Goal: Ask a question

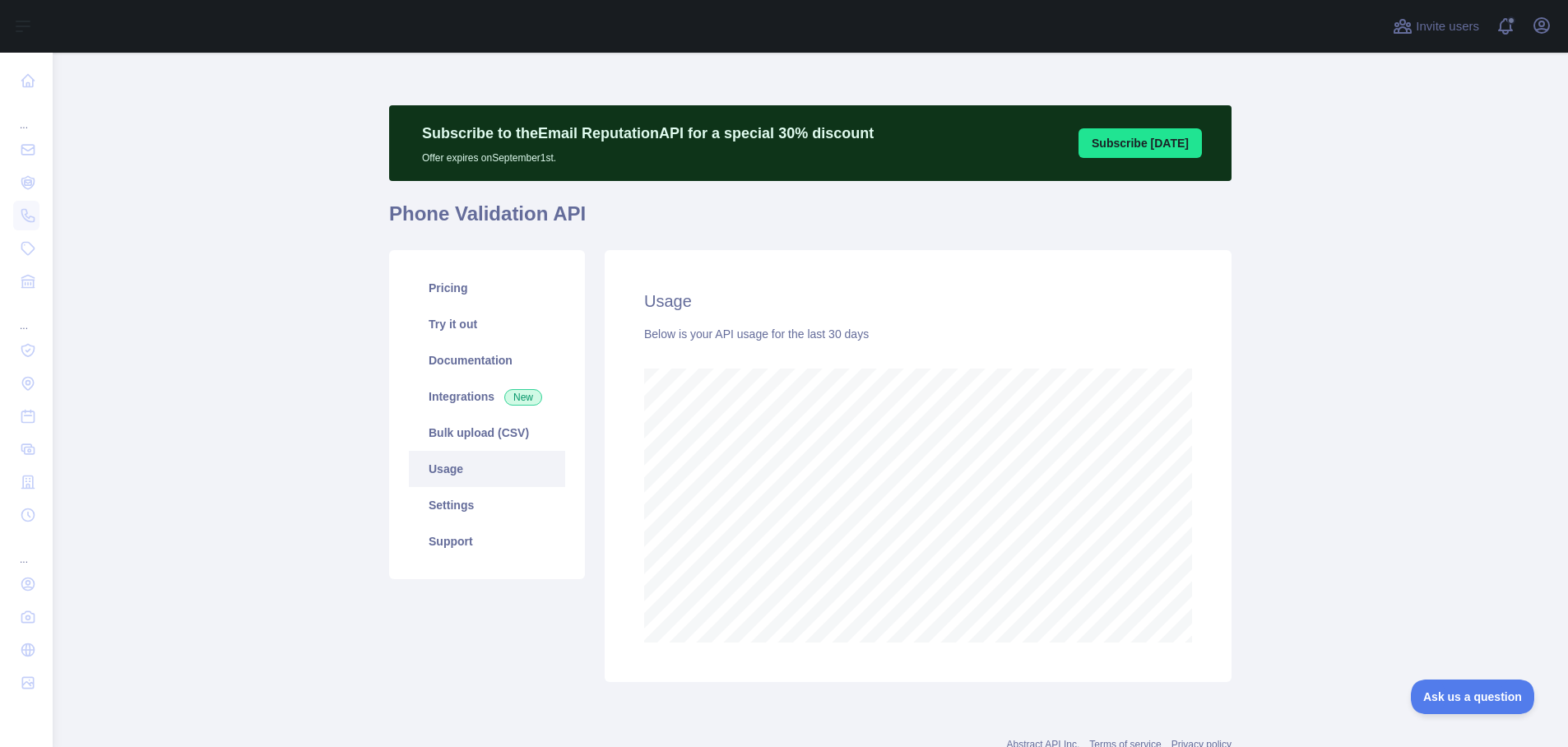
scroll to position [694, 1503]
click at [346, 399] on main "Subscribe to the Email Reputation API for a special 30 % discount Offer expires…" at bounding box center [810, 399] width 1515 height 694
click at [331, 399] on main "Subscribe to the Email Reputation API for a special 30 % discount Offer expires…" at bounding box center [810, 399] width 1515 height 694
click at [339, 348] on main "Subscribe to the Email Reputation API for a special 30 % discount Offer expires…" at bounding box center [810, 399] width 1515 height 694
drag, startPoint x: 329, startPoint y: 431, endPoint x: 325, endPoint y: 379, distance: 52.2
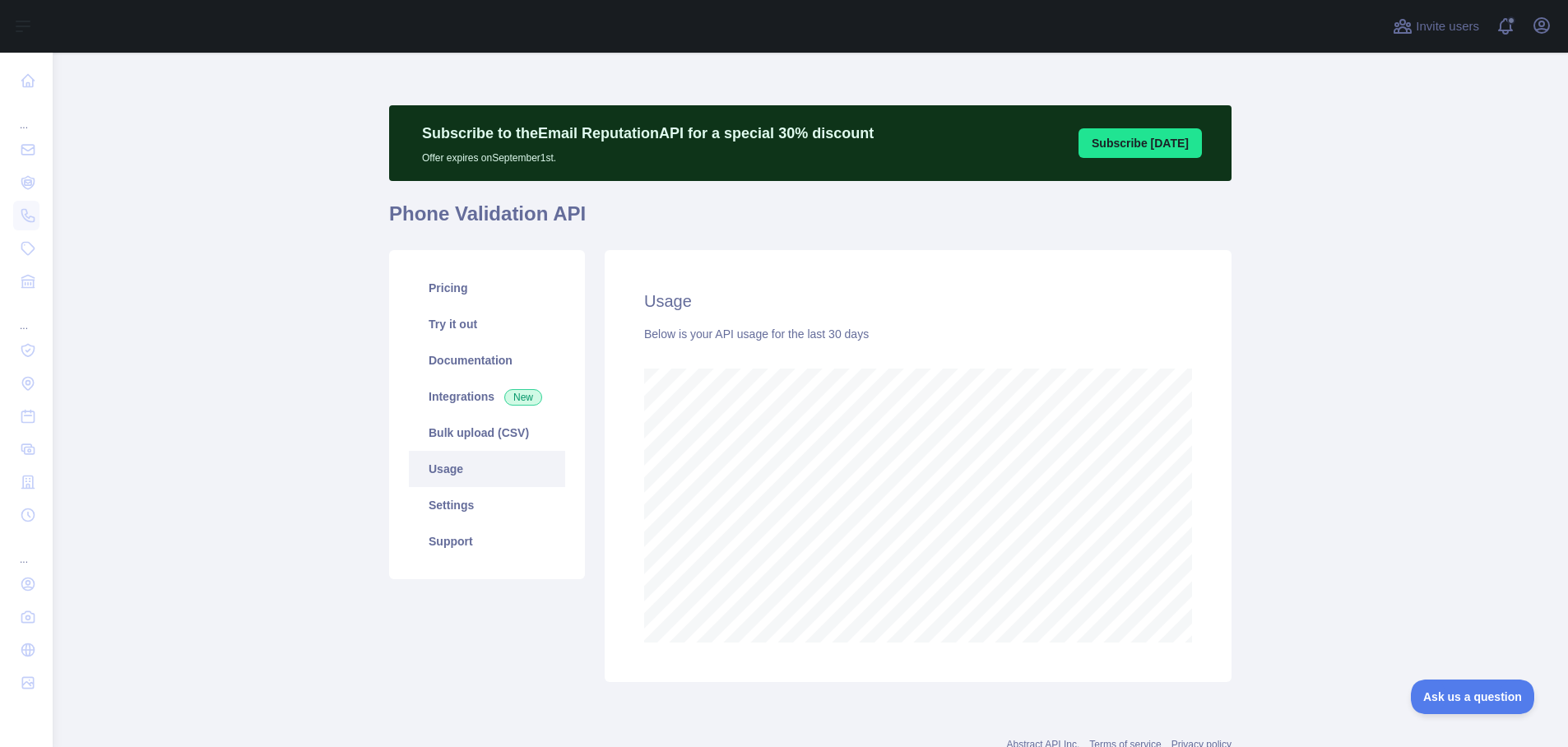
click at [328, 432] on main "Subscribe to the Email Reputation API for a special 30 % discount Offer expires…" at bounding box center [810, 399] width 1515 height 694
click at [320, 345] on main "Subscribe to the Email Reputation API for a special 30 % discount Offer expires…" at bounding box center [810, 399] width 1515 height 694
click at [333, 518] on main "Subscribe to the Email Reputation API for a special 30 % discount Offer expires…" at bounding box center [810, 399] width 1515 height 694
click at [1371, 457] on main "Subscribe to the Email Reputation API for a special 30 % discount Offer expires…" at bounding box center [810, 399] width 1515 height 694
click at [285, 291] on main "Subscribe to the Email Reputation API for a special 30 % discount Offer expires…" at bounding box center [810, 399] width 1515 height 694
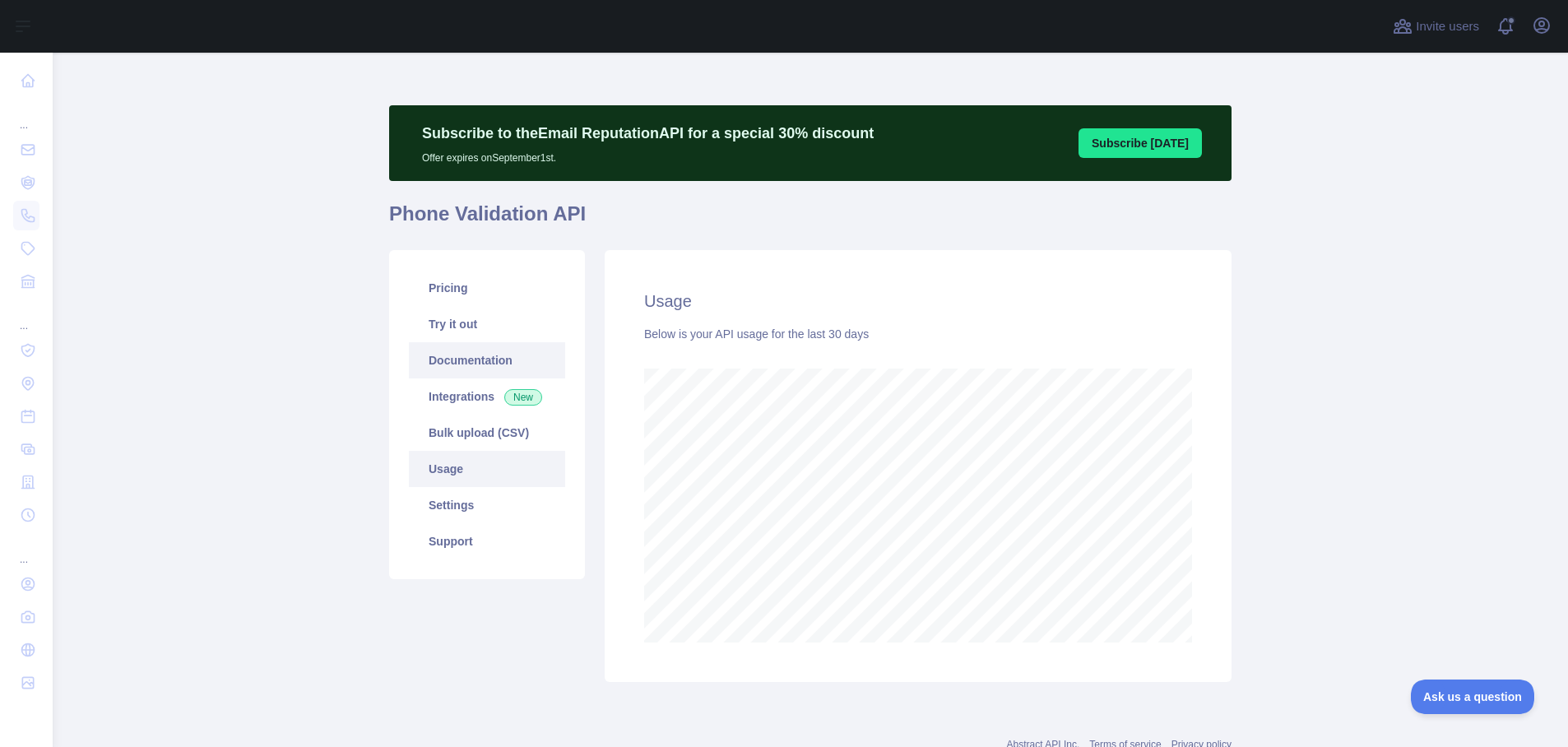
click at [472, 366] on link "Documentation" at bounding box center [488, 359] width 157 height 36
click at [1533, 28] on icon "button" at bounding box center [1542, 25] width 20 height 20
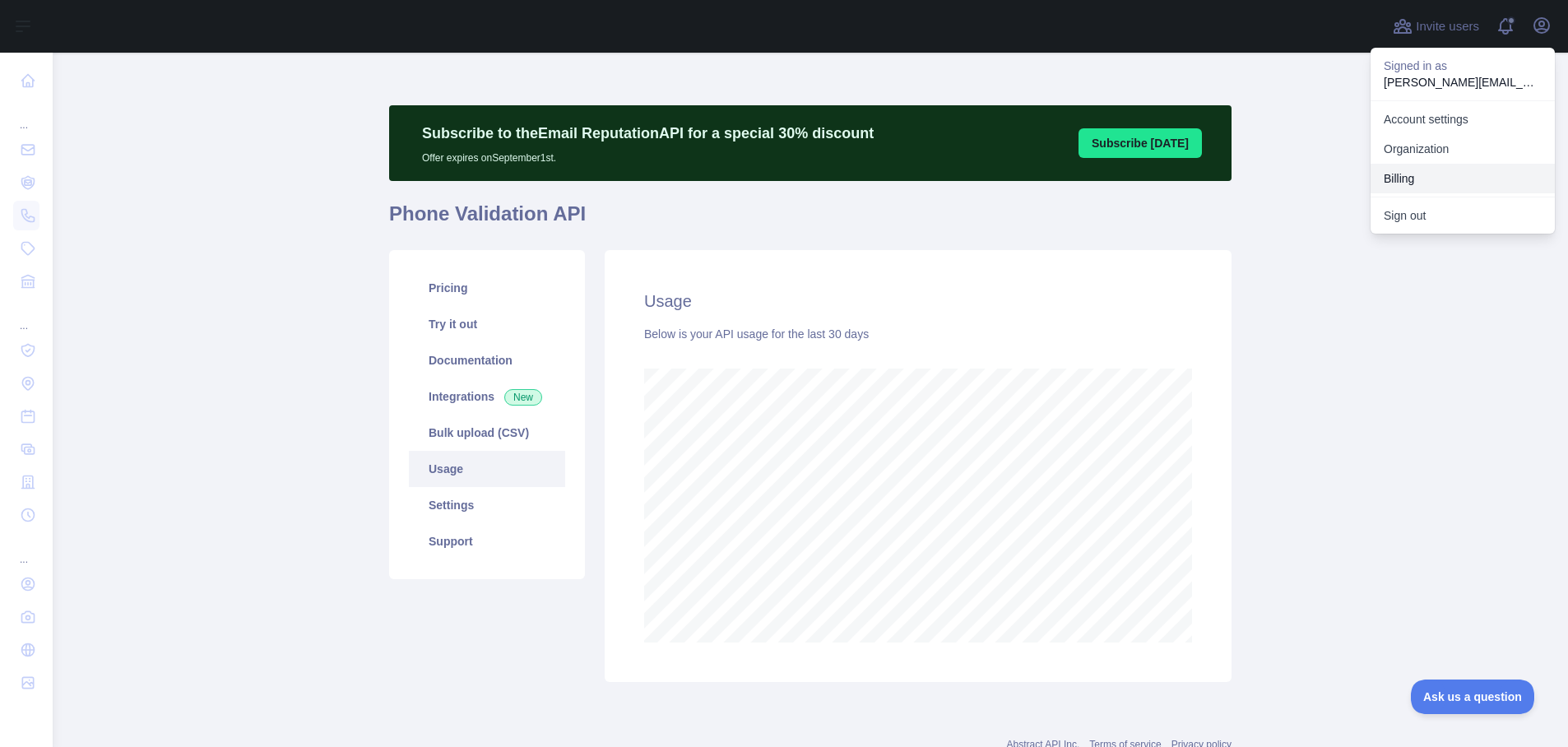
click at [1449, 174] on button "Billing" at bounding box center [1463, 178] width 184 height 29
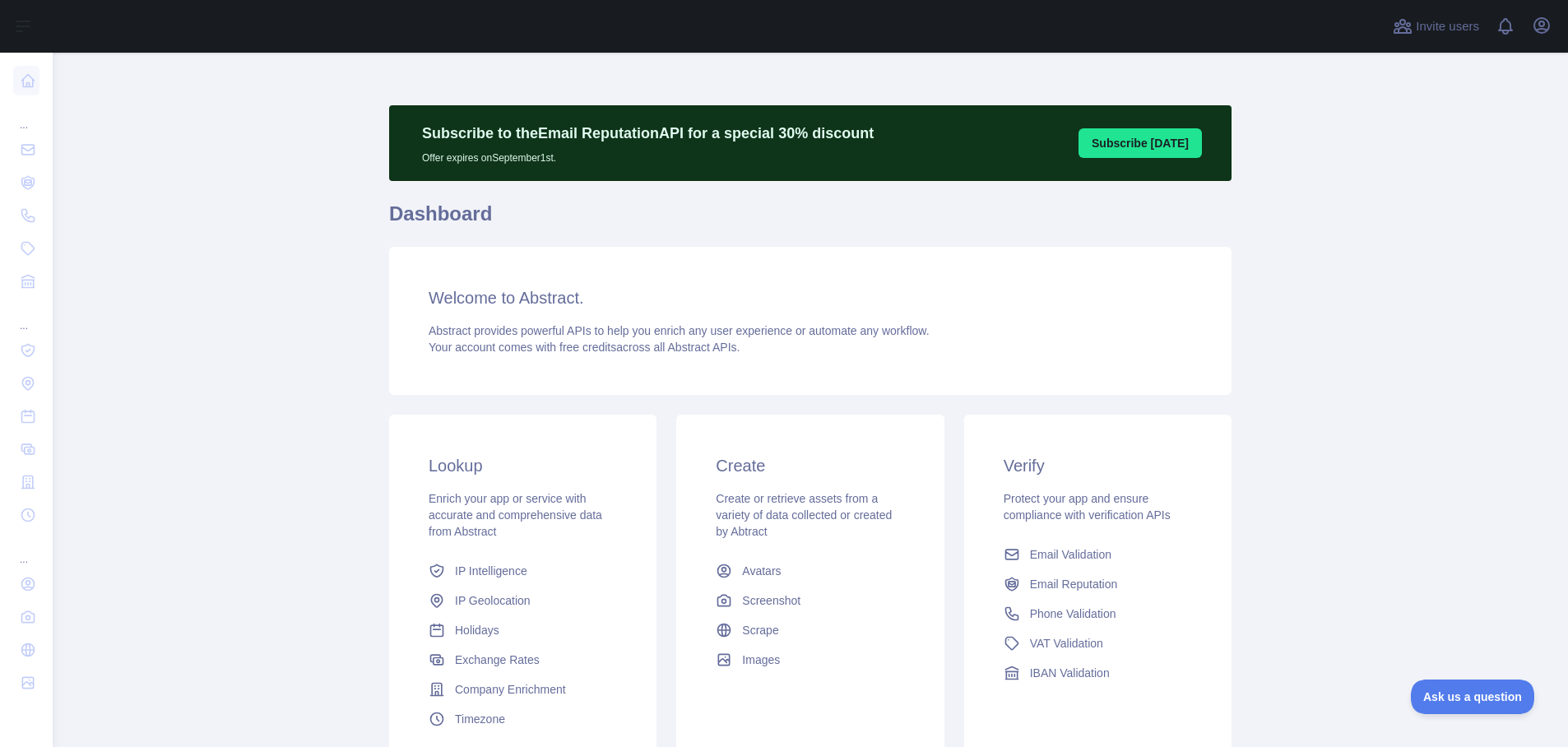
click at [304, 545] on main "Subscribe to the Email Reputation API for a special 30 % discount Offer expires…" at bounding box center [810, 399] width 1515 height 694
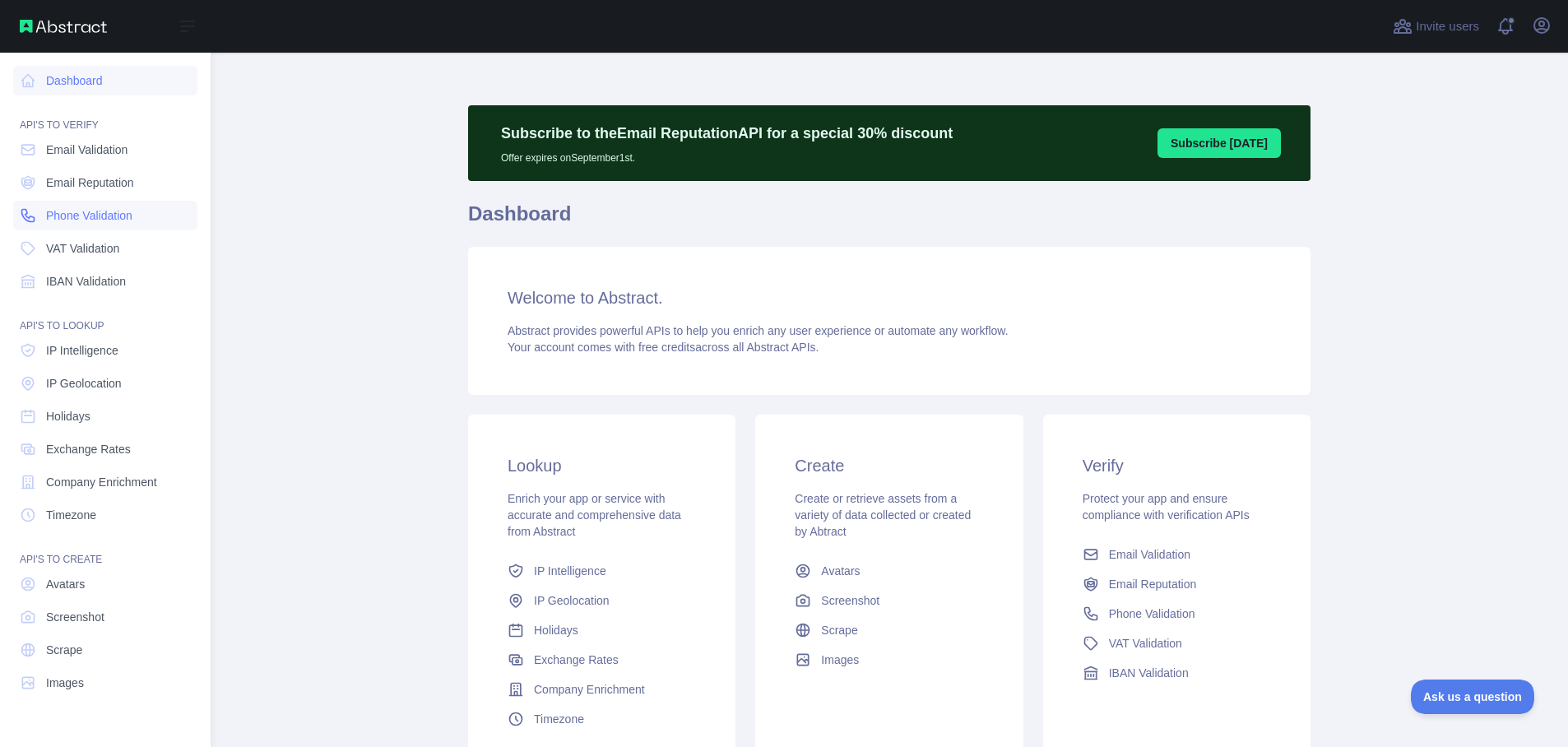
click at [94, 213] on span "Phone Validation" at bounding box center [89, 215] width 86 height 17
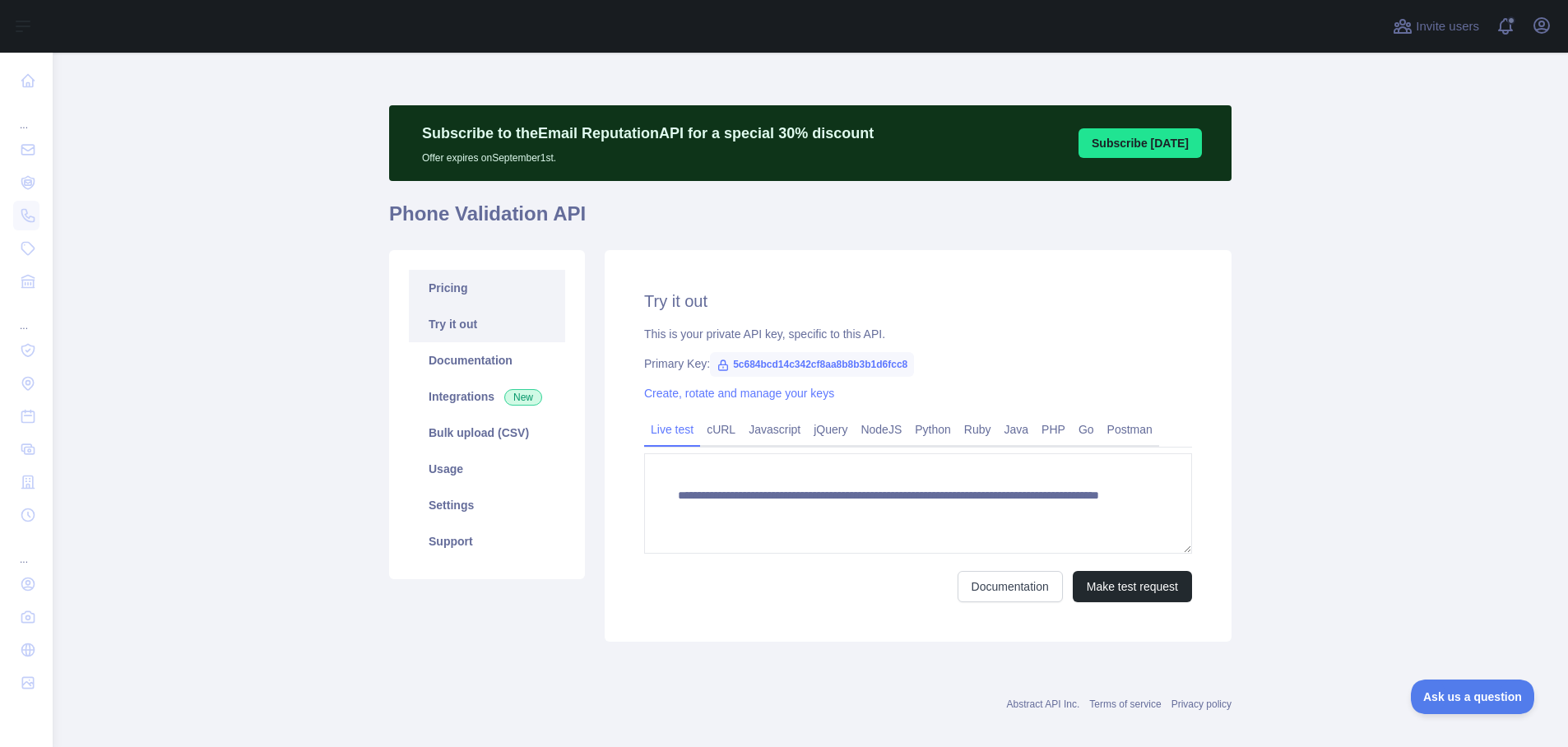
click at [470, 289] on link "Pricing" at bounding box center [488, 288] width 157 height 36
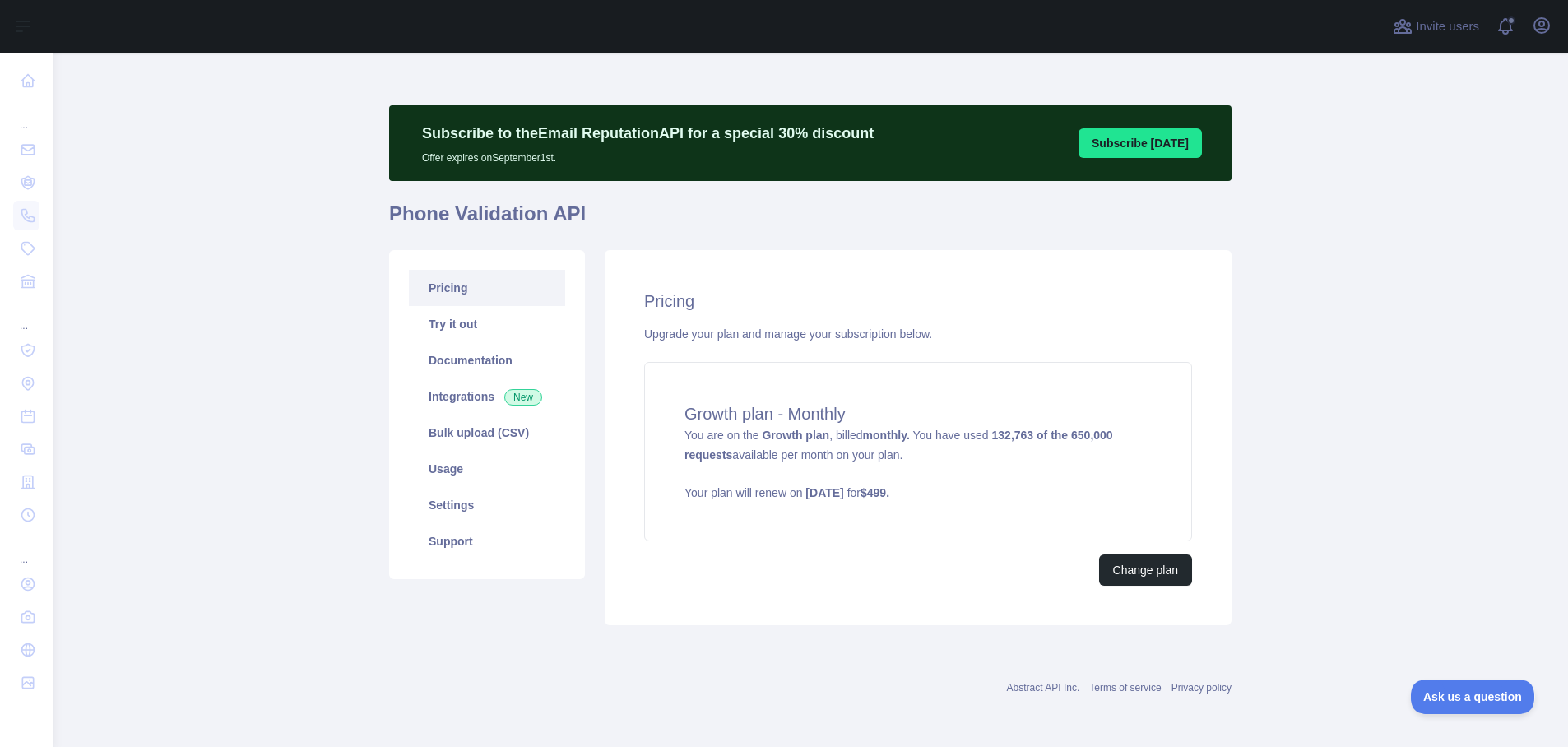
click at [1350, 371] on main "Subscribe to the Email Reputation API for a special 30 % discount Offer expires…" at bounding box center [810, 399] width 1515 height 694
click at [1141, 574] on button "Change plan" at bounding box center [1145, 570] width 93 height 31
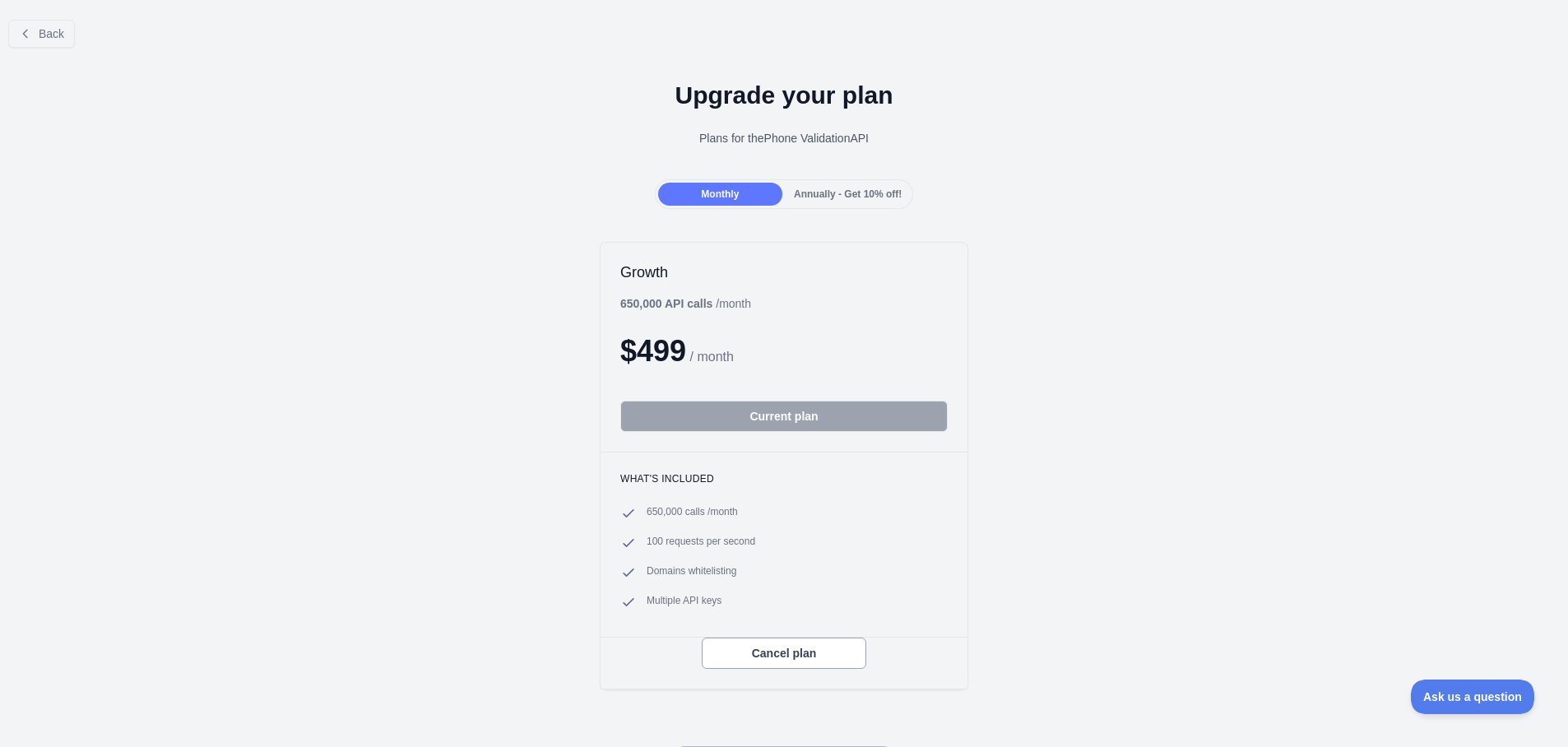
drag, startPoint x: 1065, startPoint y: 484, endPoint x: 1086, endPoint y: 444, distance: 45.2
click at [1065, 484] on div "Growth 650,000 API calls / month $ 499 / month Current plan What's included 650…" at bounding box center [784, 465] width 1568 height 481
click at [1091, 439] on div "Growth 650,000 API calls / month $ 499 / month Current plan What's included 650…" at bounding box center [784, 465] width 1568 height 481
click at [1090, 522] on div "Growth 650,000 API calls / month $ 499 / month Current plan What's included 650…" at bounding box center [784, 465] width 1568 height 481
click at [862, 188] on span "Annually - Get 10% off!" at bounding box center [848, 194] width 108 height 12
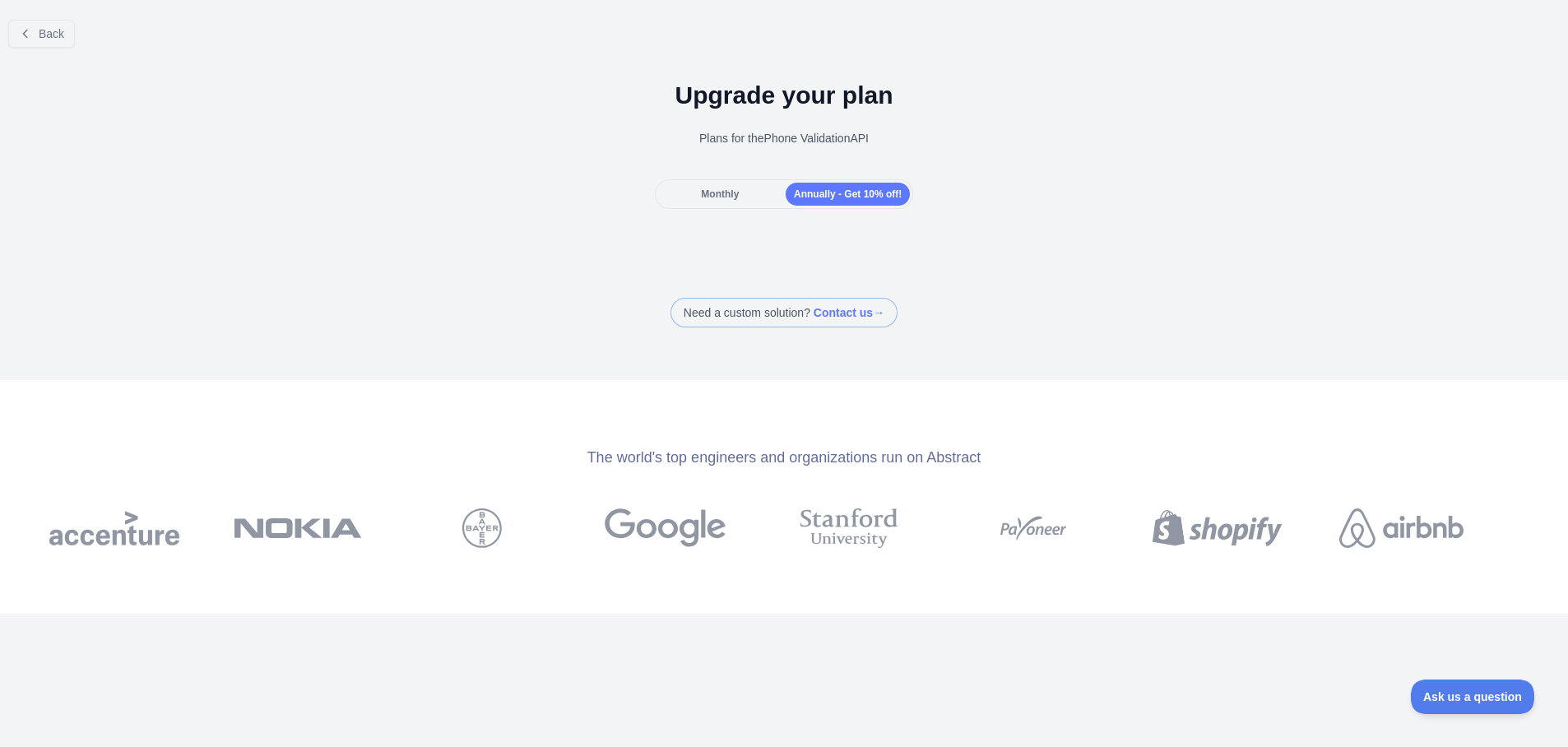
click at [705, 195] on span "Monthly" at bounding box center [720, 194] width 38 height 12
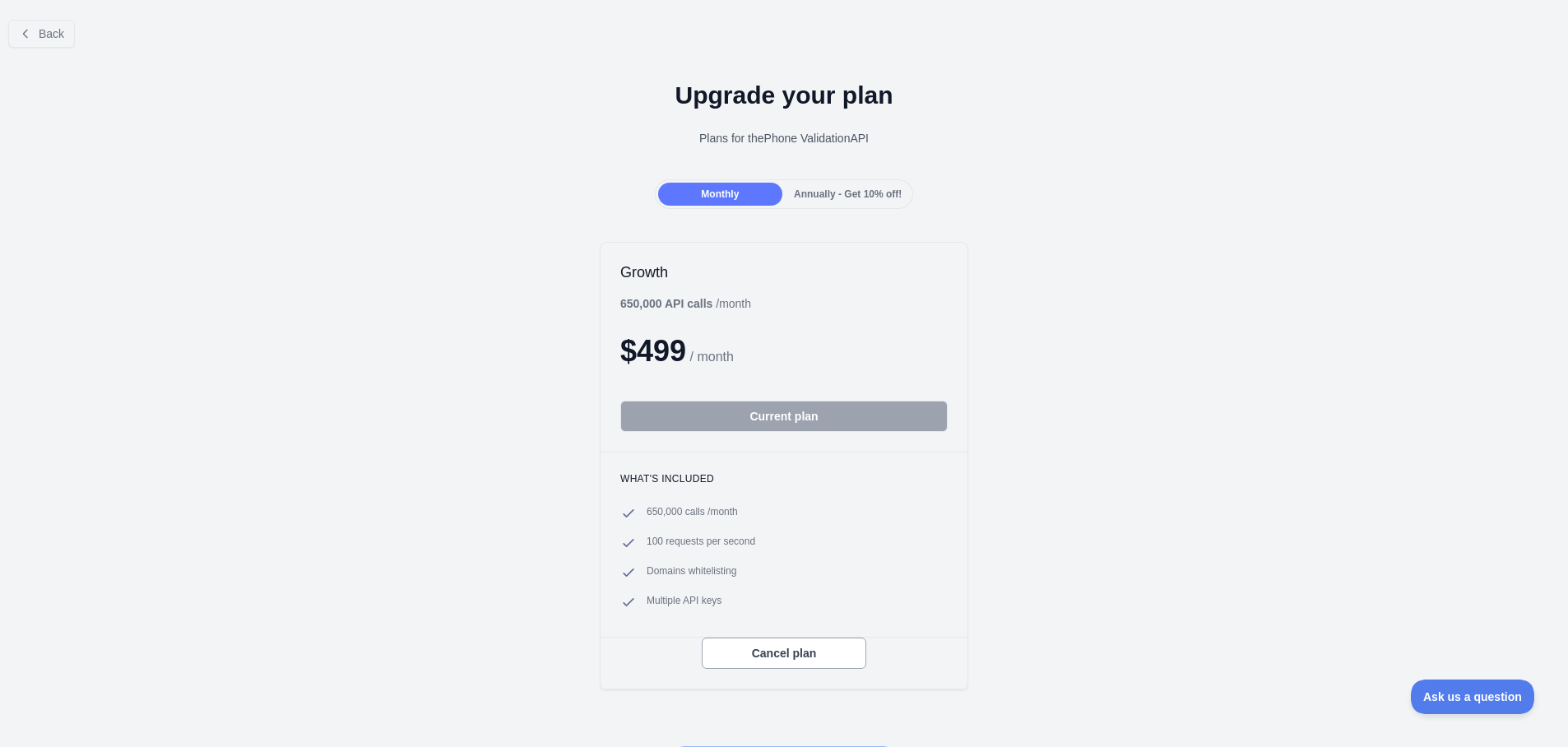
click at [834, 196] on span "Annually - Get 10% off!" at bounding box center [848, 194] width 108 height 12
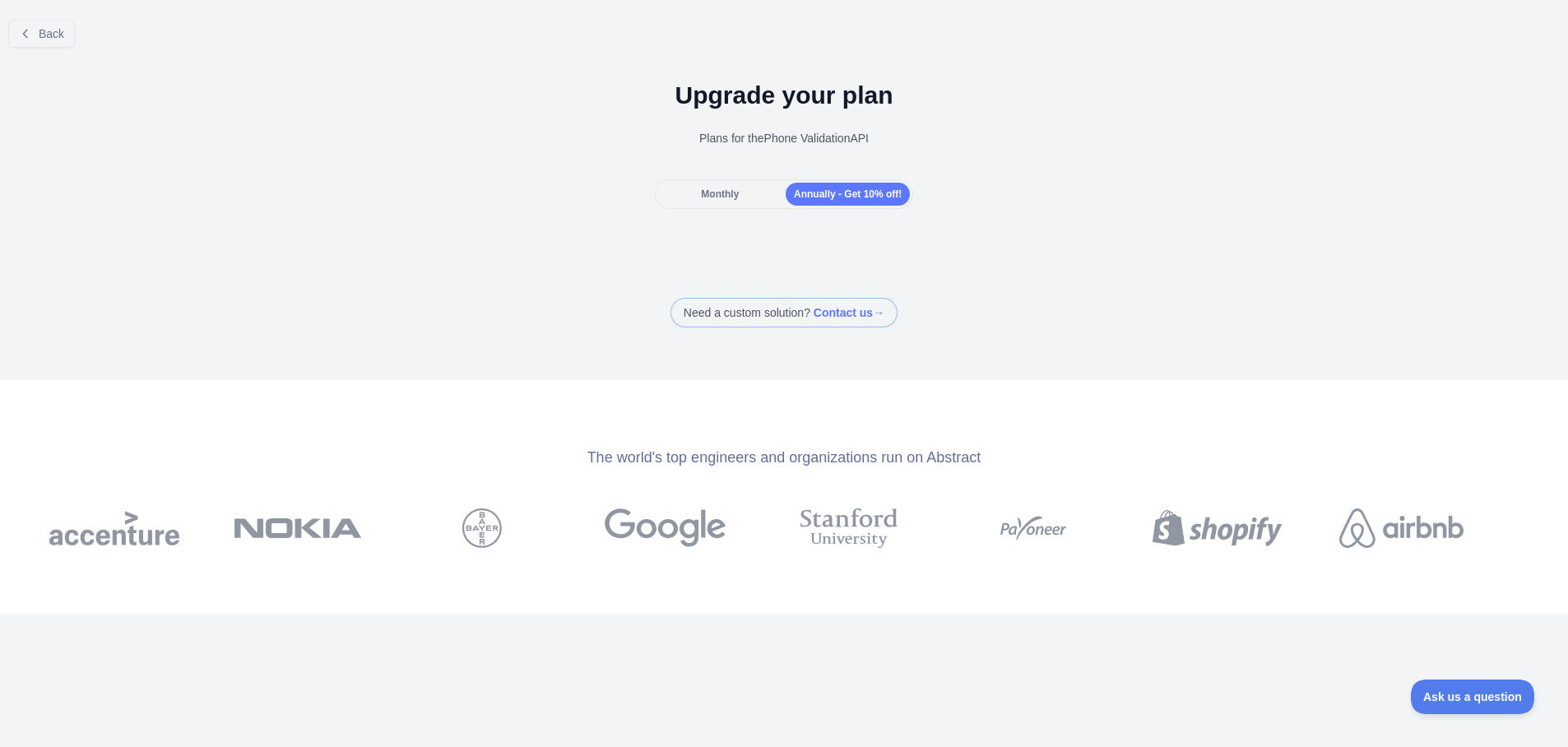
click at [701, 202] on div "Monthly" at bounding box center [720, 195] width 124 height 23
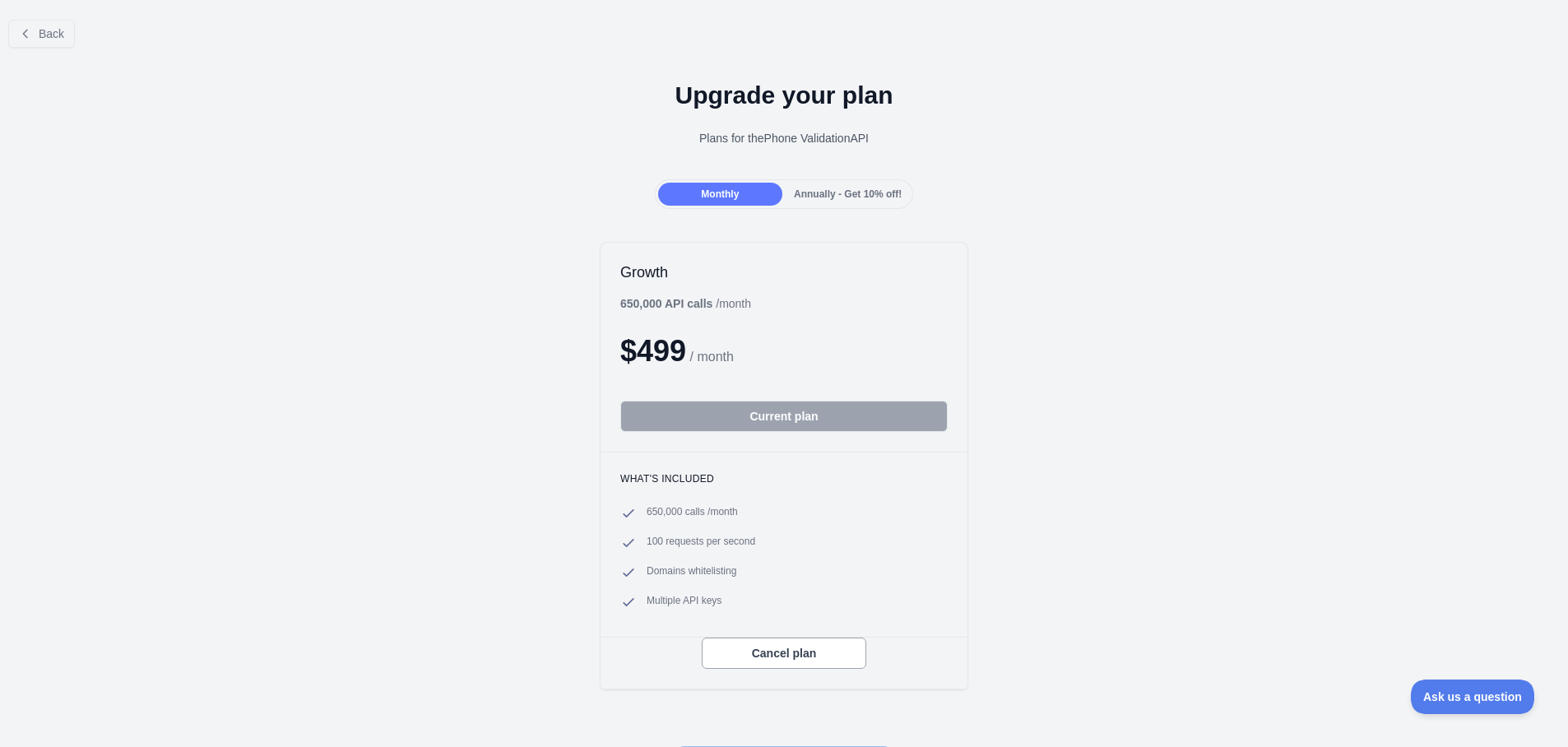
click at [1123, 271] on div "Growth 650,000 API calls / month $ 499 / month Current plan What's included 650…" at bounding box center [784, 465] width 1568 height 481
click at [440, 195] on div "Monthly Annually - Get 10% off!" at bounding box center [784, 194] width 1568 height 29
click at [1198, 188] on div "Monthly Annually - Get 10% off!" at bounding box center [784, 194] width 1568 height 29
click at [1204, 120] on div "Upgrade your plan Plans for the Phone Validation API" at bounding box center [784, 119] width 1568 height 118
click at [1213, 278] on div "Growth 650,000 API calls / month $ 499 / month Current plan What's included 650…" at bounding box center [784, 465] width 1568 height 481
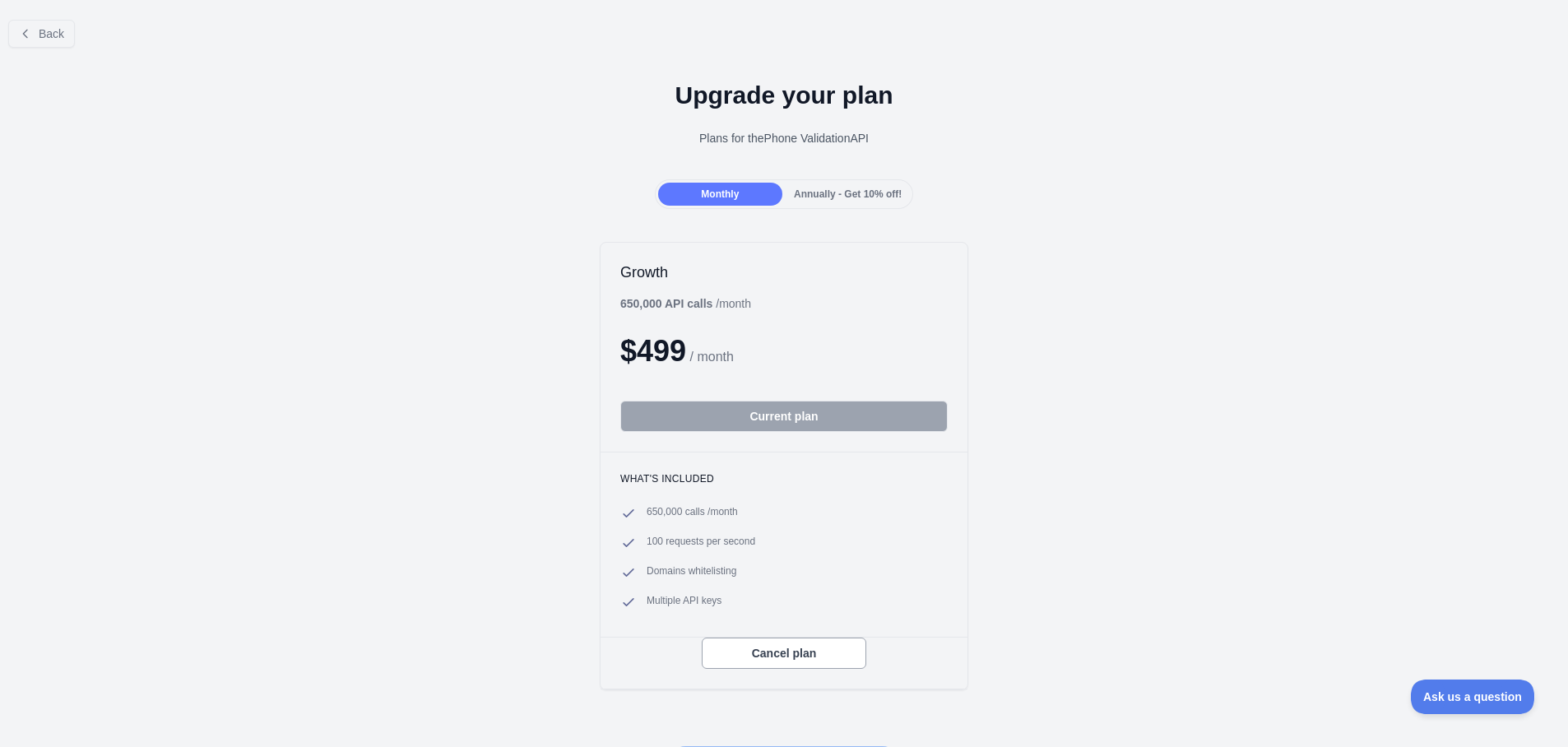
drag, startPoint x: 1204, startPoint y: 207, endPoint x: 1153, endPoint y: 213, distance: 51.4
click at [1203, 206] on div "Monthly Annually - Get 10% off!" at bounding box center [784, 194] width 1568 height 29
click at [236, 253] on div "Growth 650,000 API calls / month $ 499 / month Current plan What's included 650…" at bounding box center [784, 465] width 1568 height 481
click at [1463, 692] on span "Ask us a question" at bounding box center [1464, 694] width 123 height 12
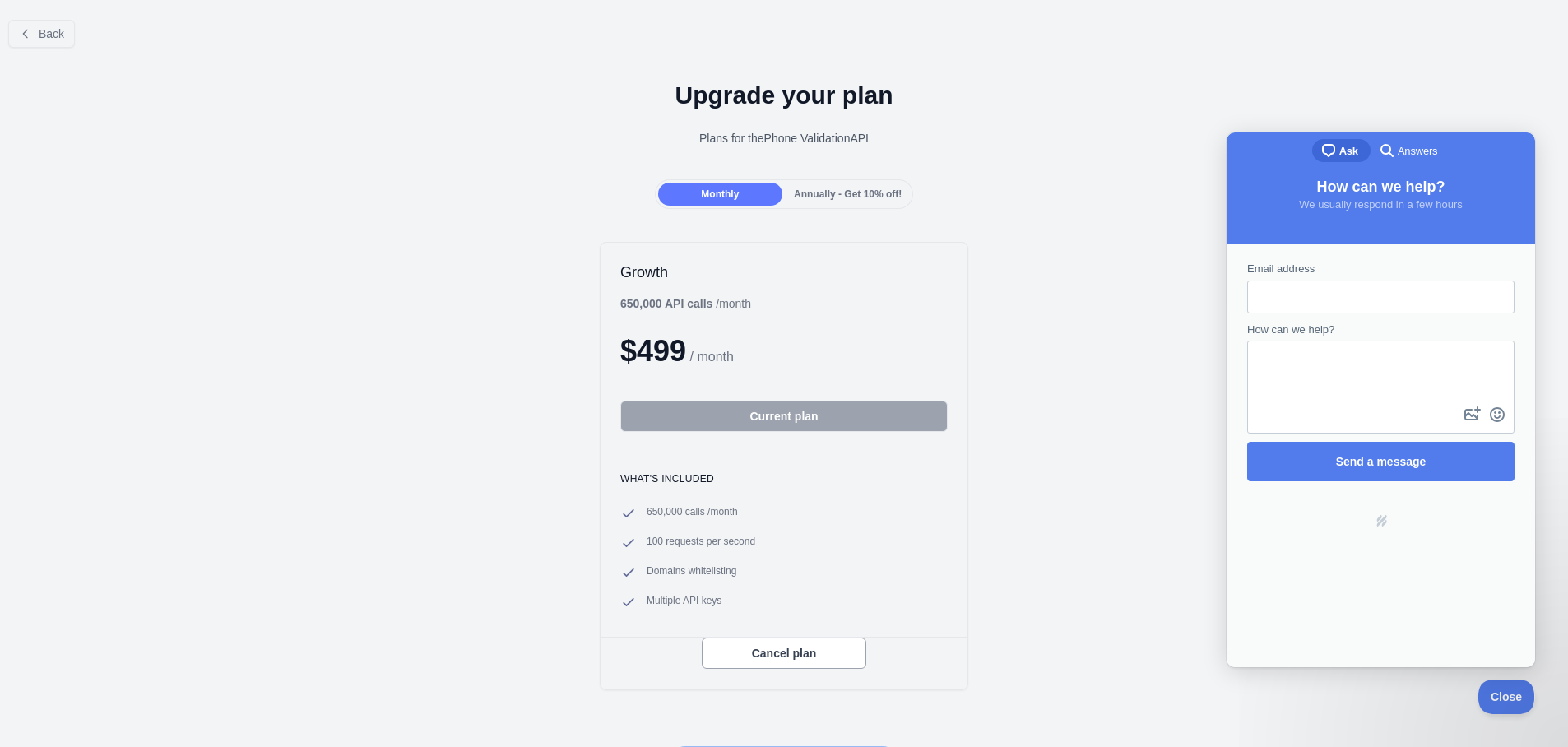
click at [1337, 80] on h1 "Upgrade your plan" at bounding box center [784, 95] width 1542 height 29
click at [40, 33] on span "Back" at bounding box center [51, 33] width 25 height 13
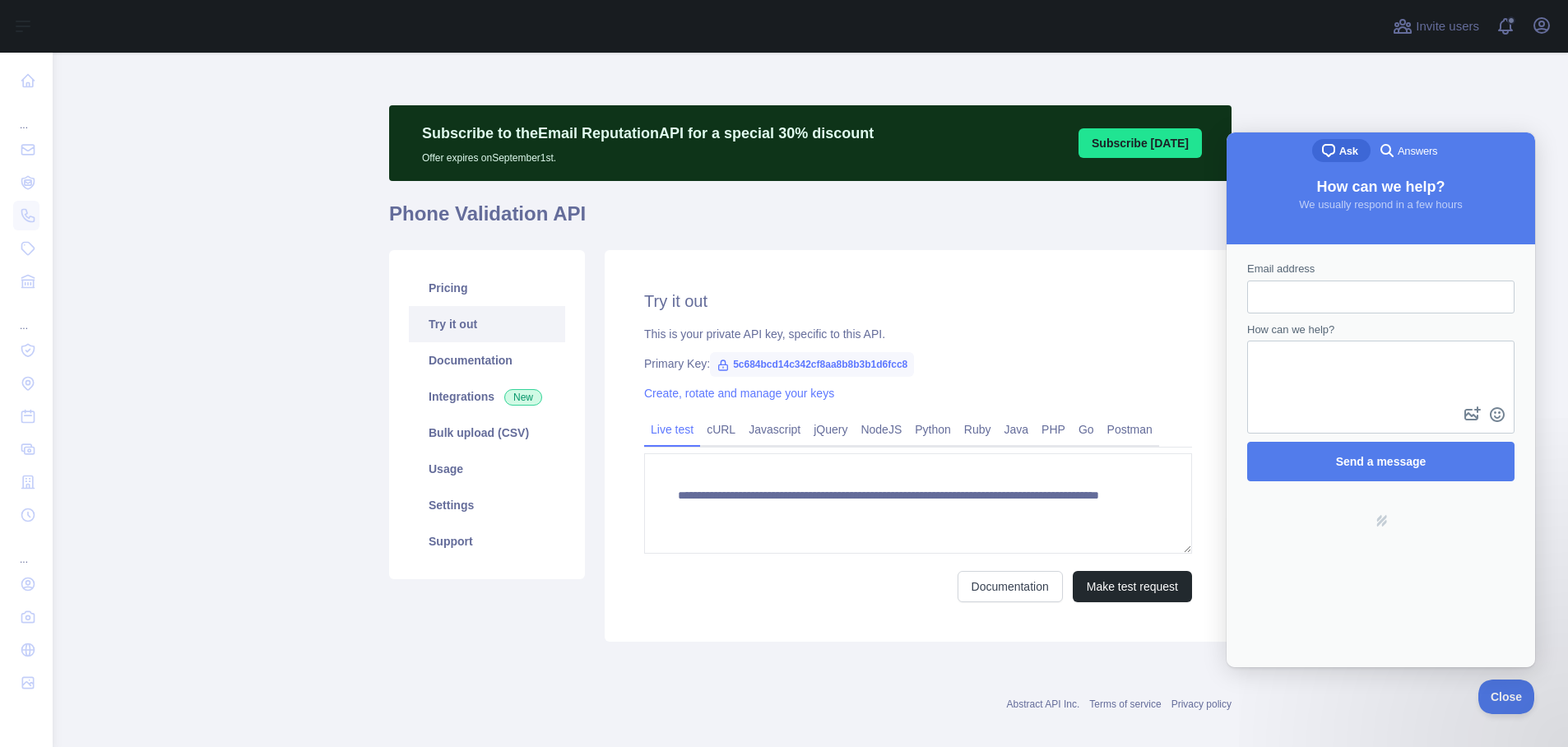
click at [1486, 95] on main "**********" at bounding box center [810, 399] width 1515 height 694
click at [1504, 702] on button "Close" at bounding box center [1501, 693] width 56 height 34
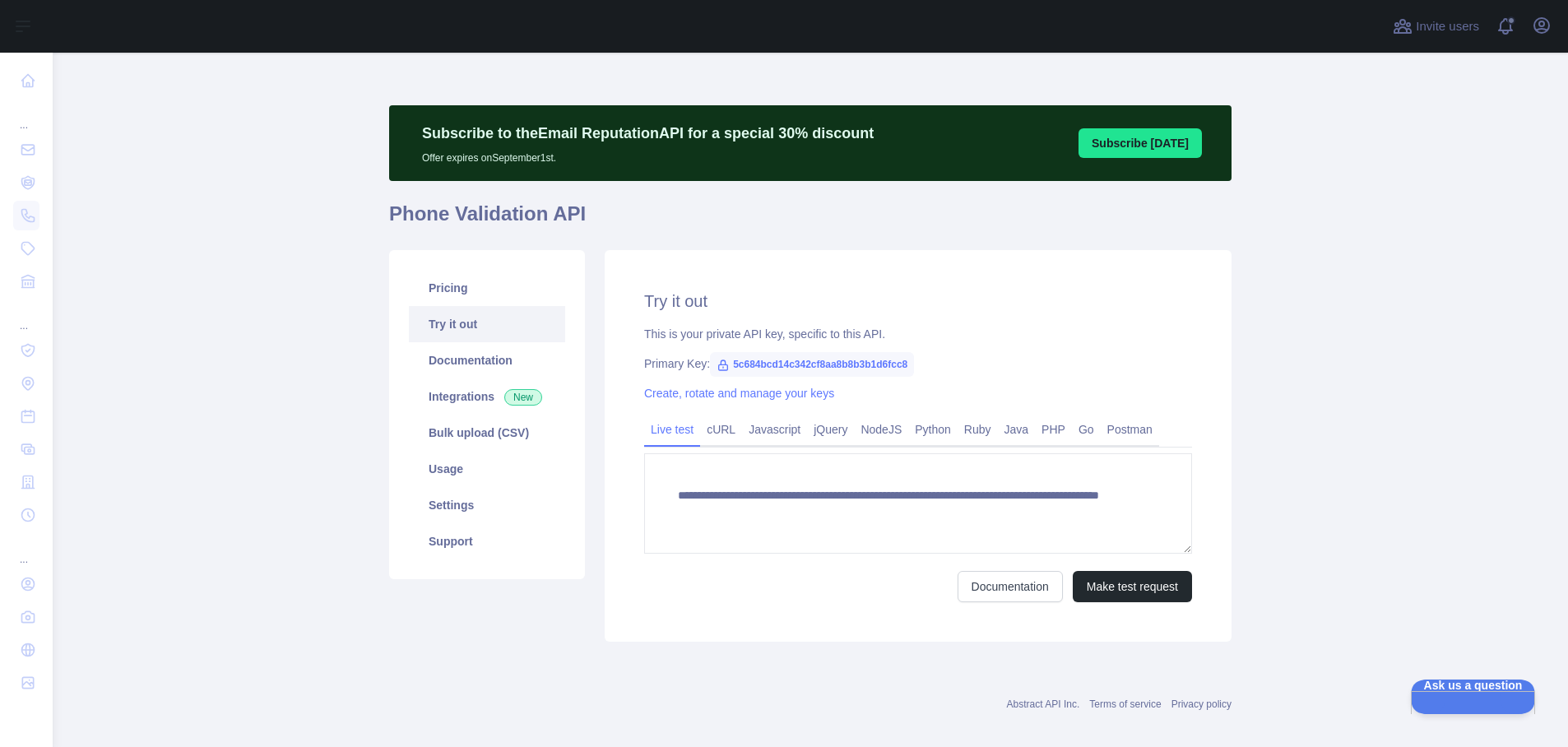
click at [215, 216] on main "**********" at bounding box center [810, 399] width 1515 height 694
click at [1500, 688] on span "Ask us a question" at bounding box center [1464, 682] width 124 height 12
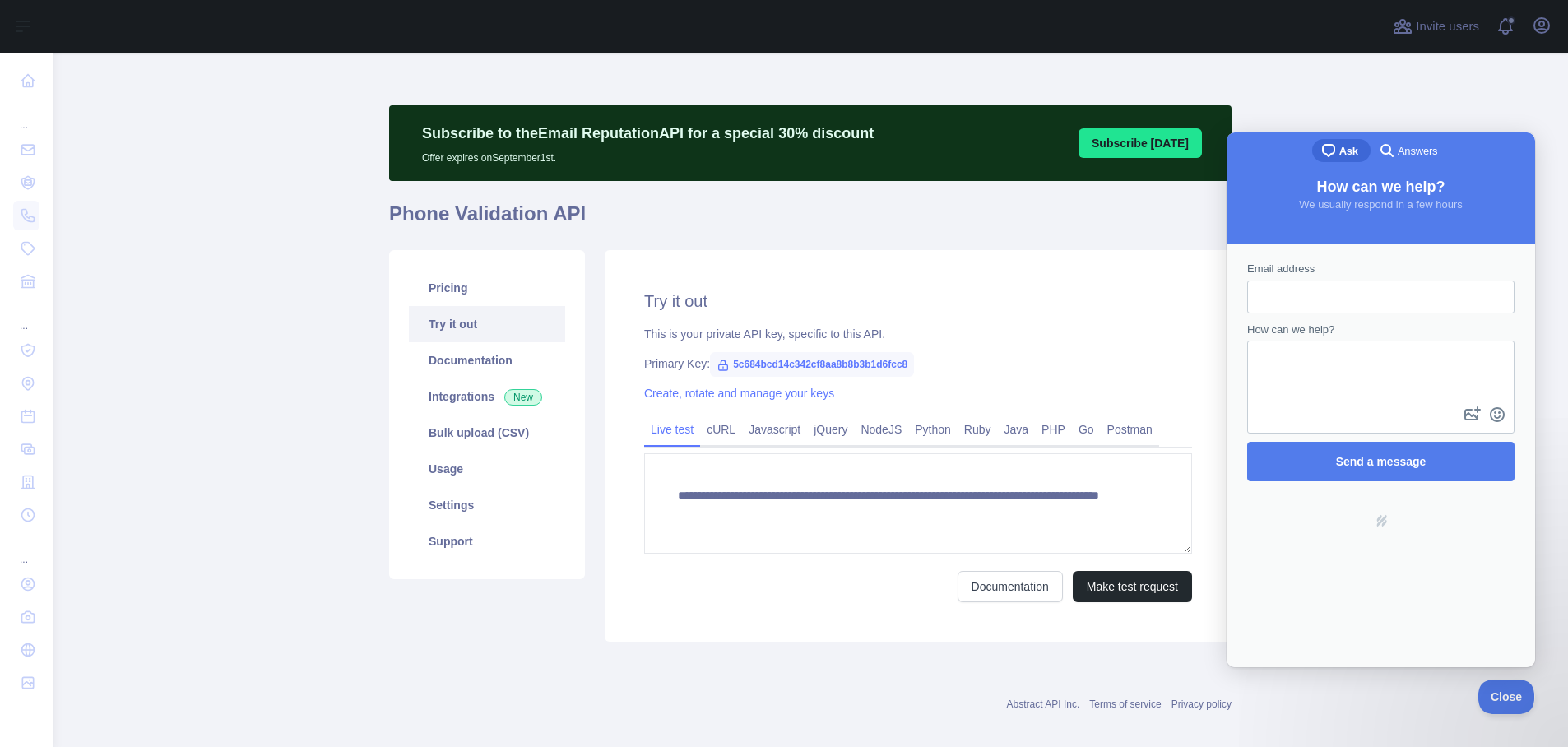
click at [1336, 290] on input "Email address" at bounding box center [1381, 297] width 241 height 29
type input "**********"
click at [1338, 376] on textarea "How can we help?" at bounding box center [1381, 372] width 264 height 61
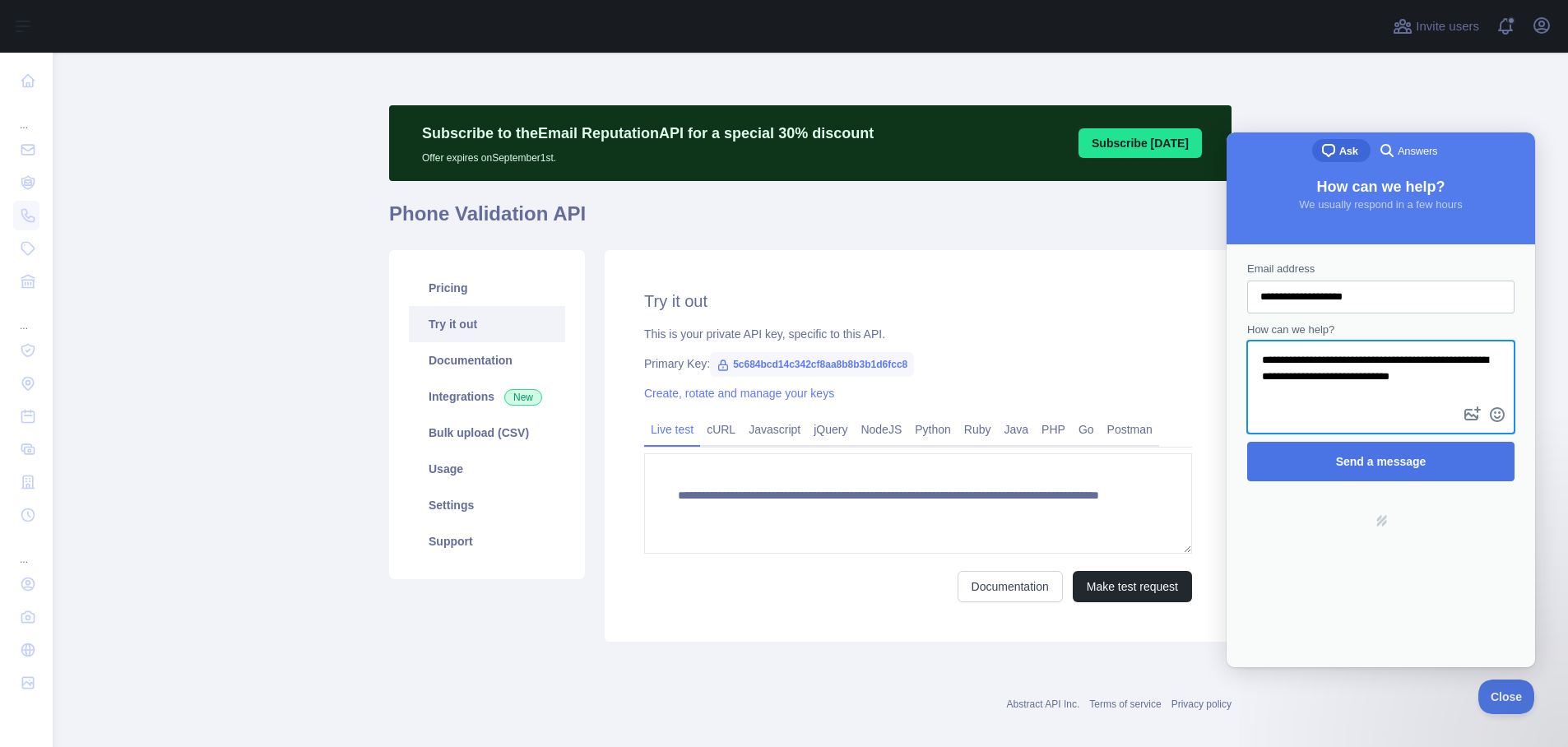
type textarea "**********"
click at [1423, 461] on span "Send a message" at bounding box center [1381, 461] width 90 height 13
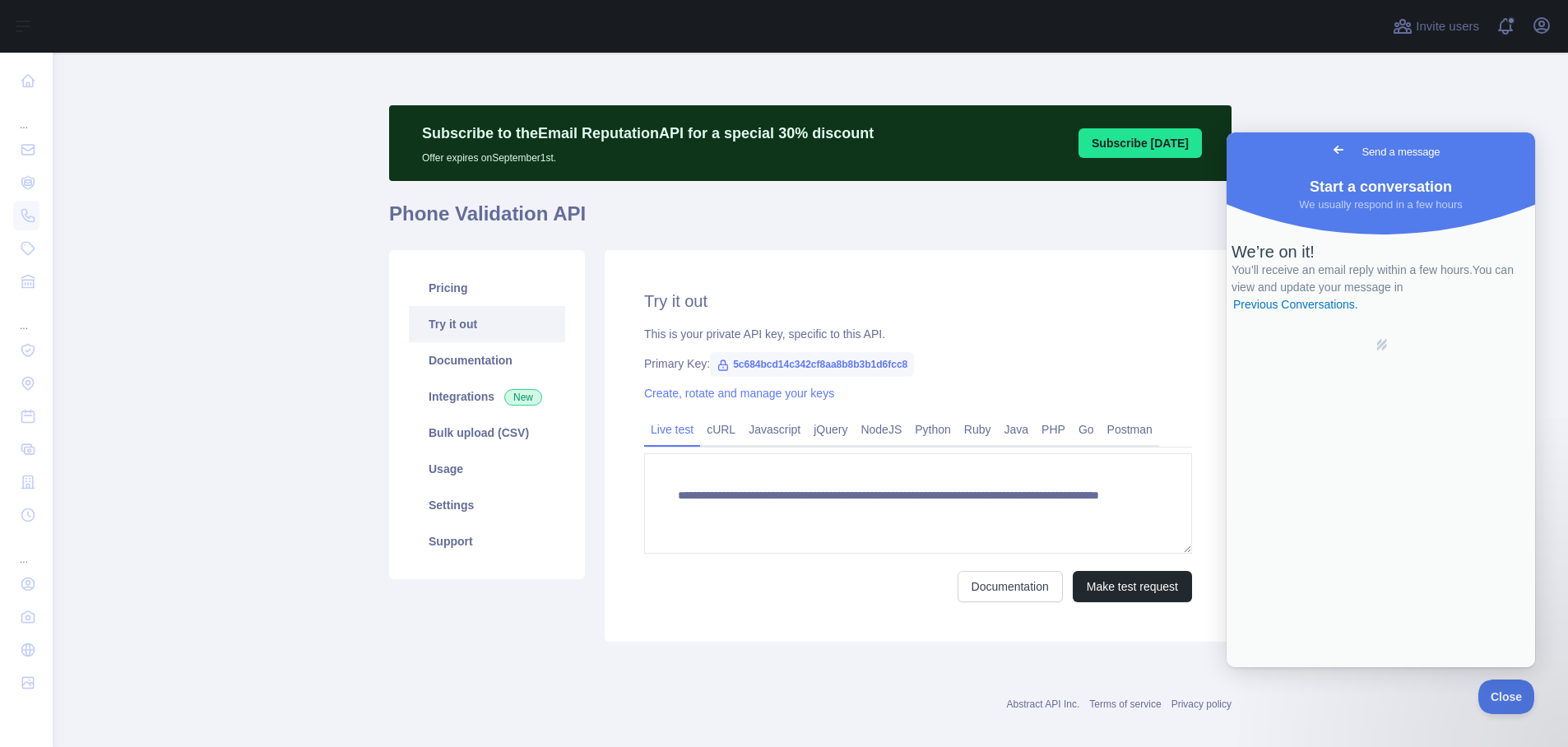
click at [269, 463] on main "**********" at bounding box center [810, 399] width 1515 height 694
click at [267, 401] on main "**********" at bounding box center [810, 399] width 1515 height 694
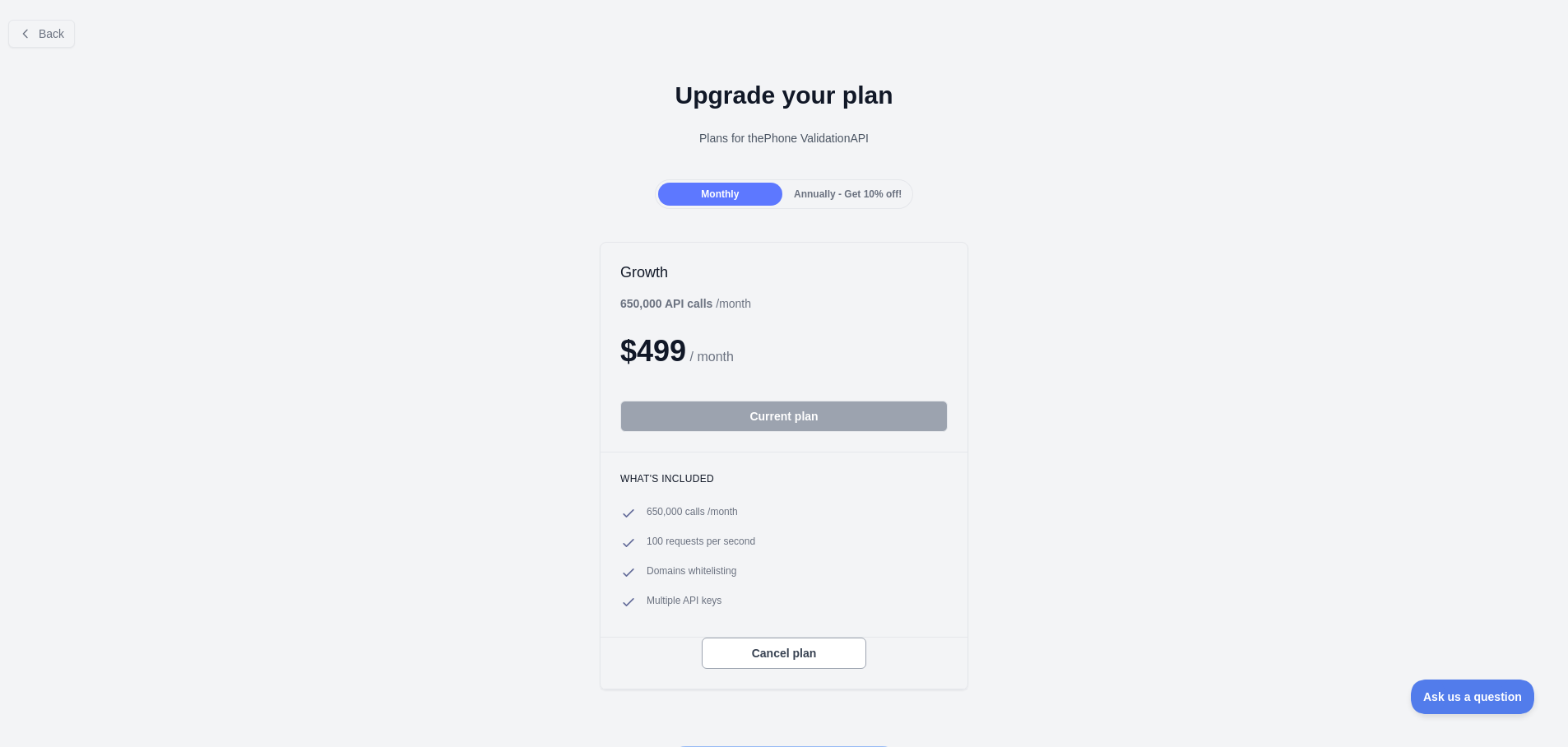
click at [1120, 229] on div "Growth 650,000 API calls / month $ 499 / month Current plan What's included 650…" at bounding box center [784, 465] width 1568 height 481
click at [1113, 155] on div "Upgrade your plan Plans for the Phone Validation API" at bounding box center [784, 119] width 1568 height 118
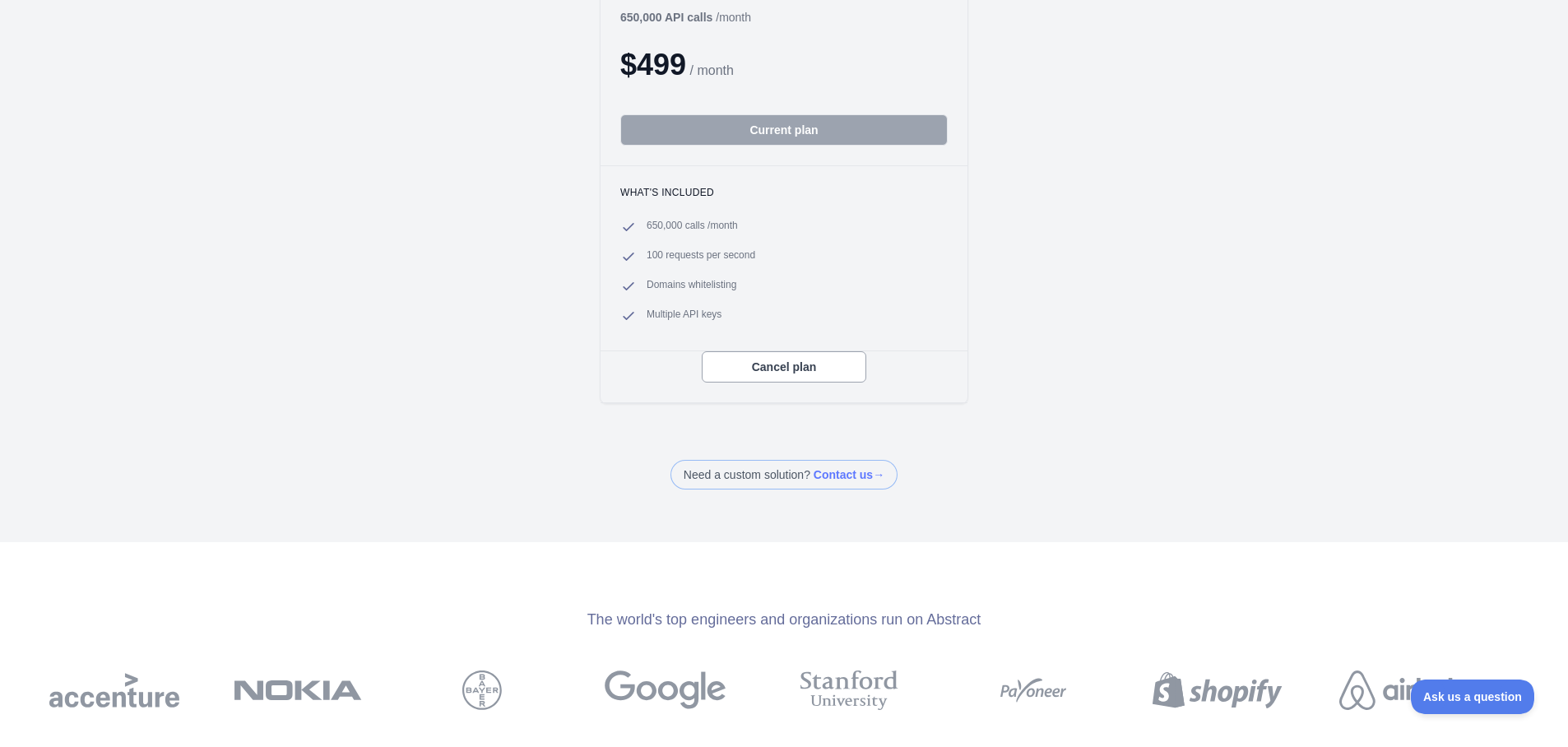
click at [857, 472] on span at bounding box center [784, 475] width 227 height 29
